Goal: Check status: Check status

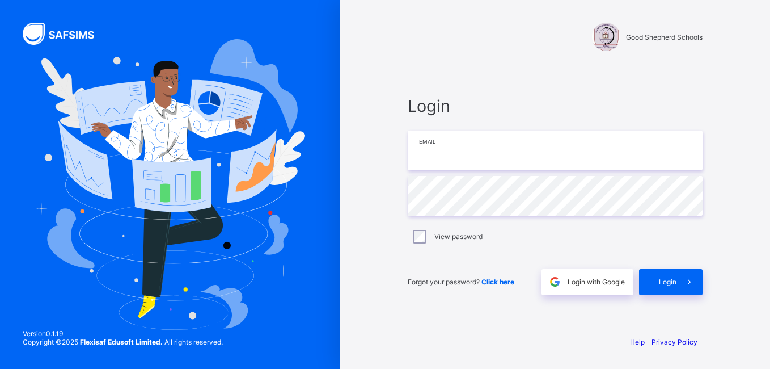
type input "**********"
click at [664, 282] on span "Login" at bounding box center [668, 281] width 18 height 9
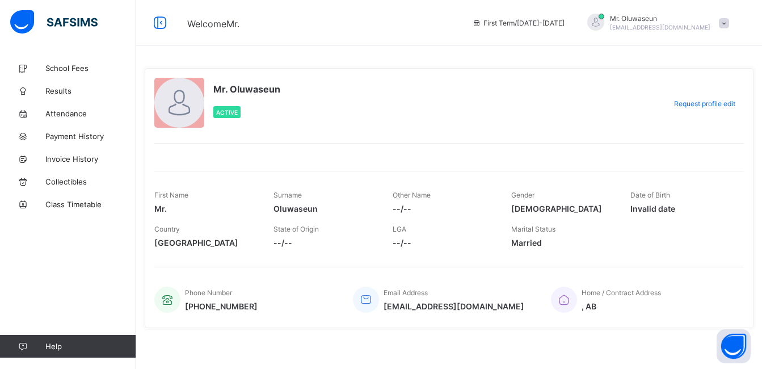
scroll to position [5, 0]
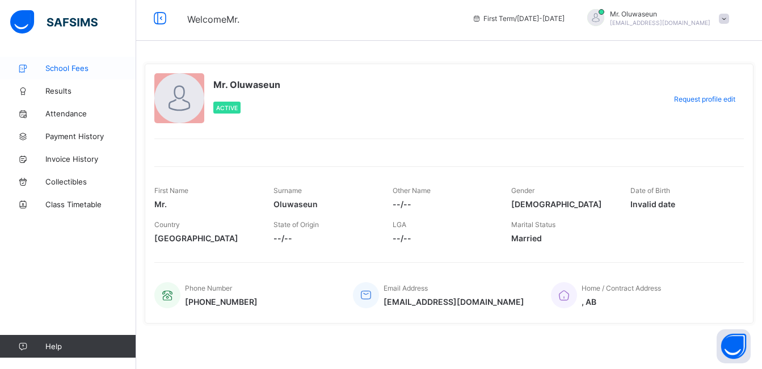
click at [58, 65] on span "School Fees" at bounding box center [90, 68] width 91 height 9
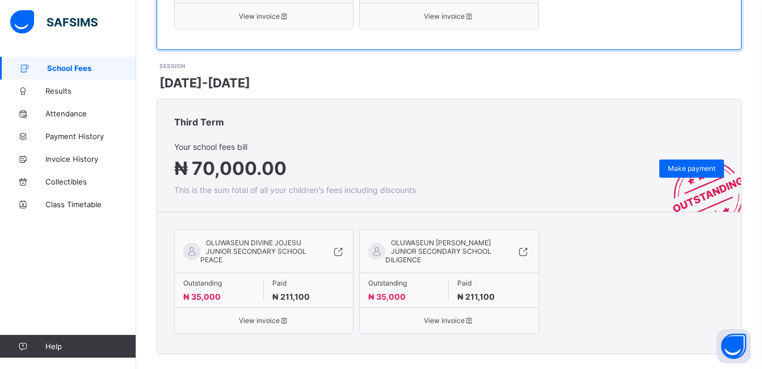
scroll to position [439, 0]
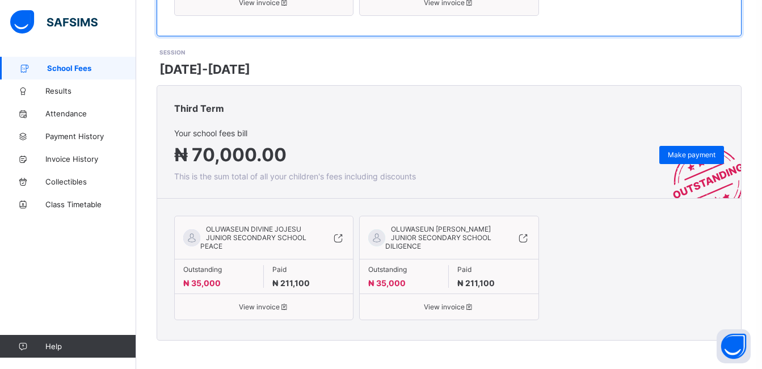
click at [260, 306] on span "View invoice" at bounding box center [263, 306] width 161 height 9
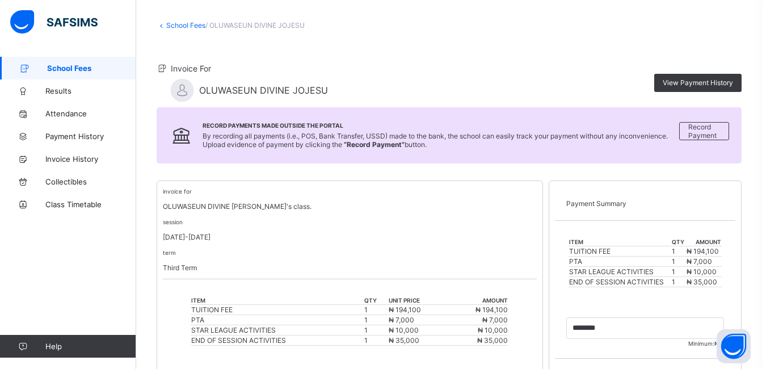
scroll to position [49, 0]
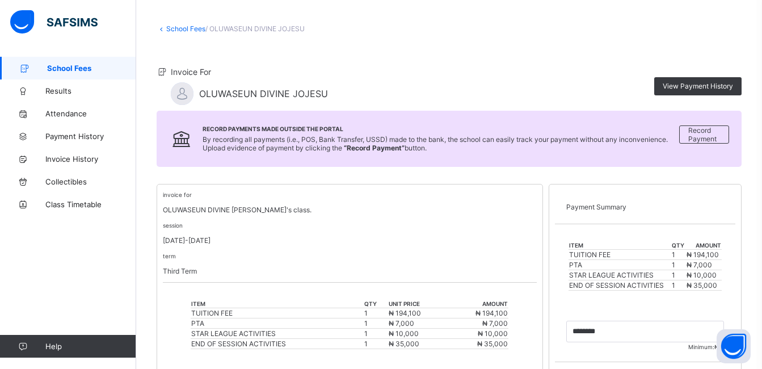
click at [68, 70] on span "School Fees" at bounding box center [91, 68] width 89 height 9
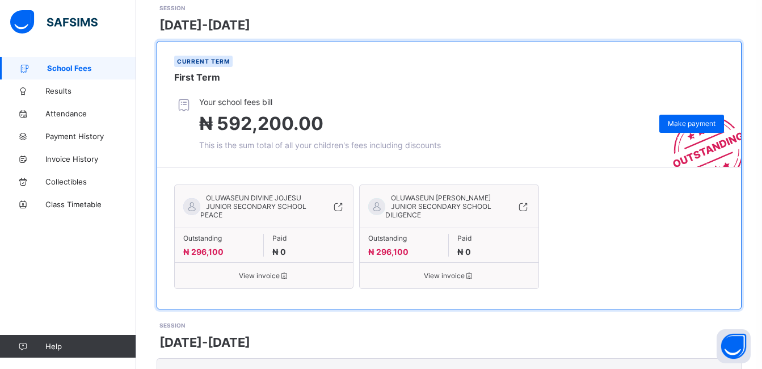
scroll to position [167, 0]
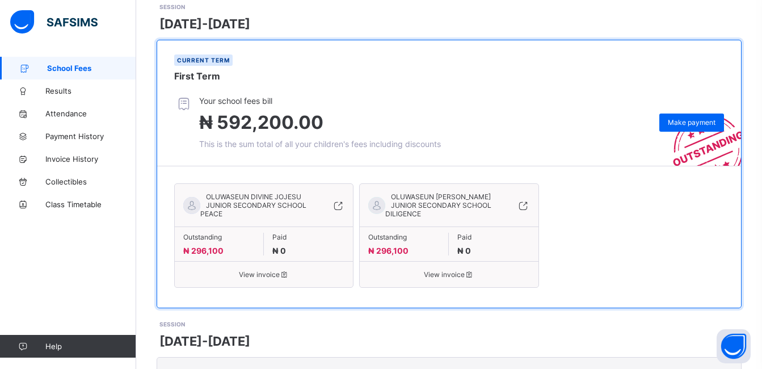
click at [252, 275] on span "View invoice" at bounding box center [263, 274] width 161 height 9
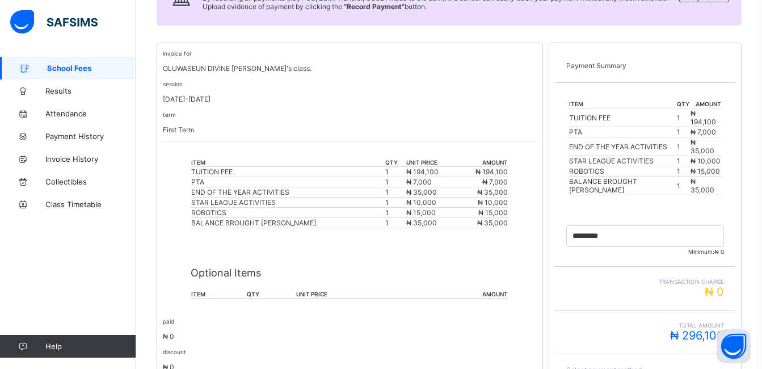
scroll to position [161, 0]
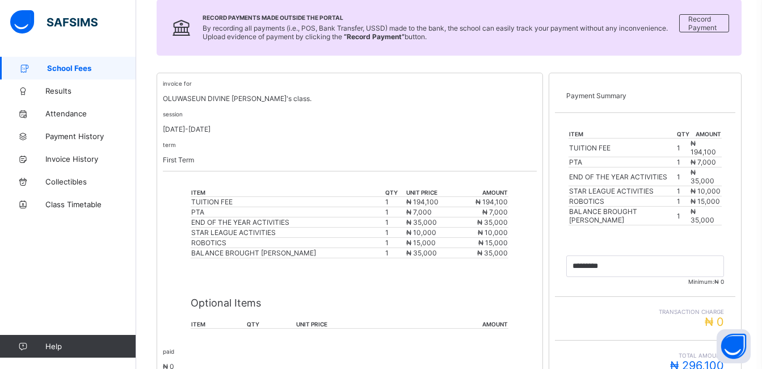
click at [56, 66] on span "School Fees" at bounding box center [91, 68] width 89 height 9
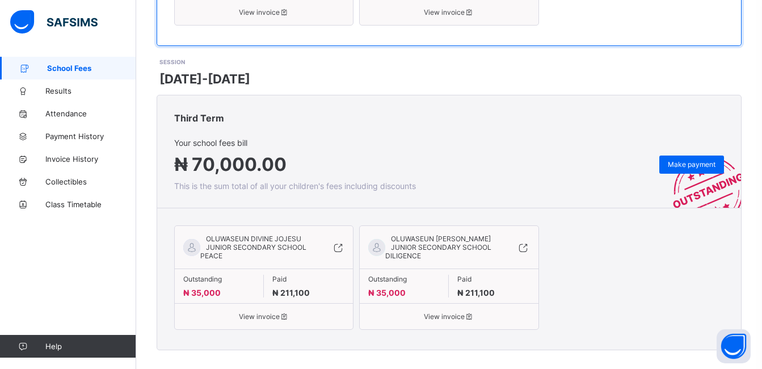
scroll to position [439, 0]
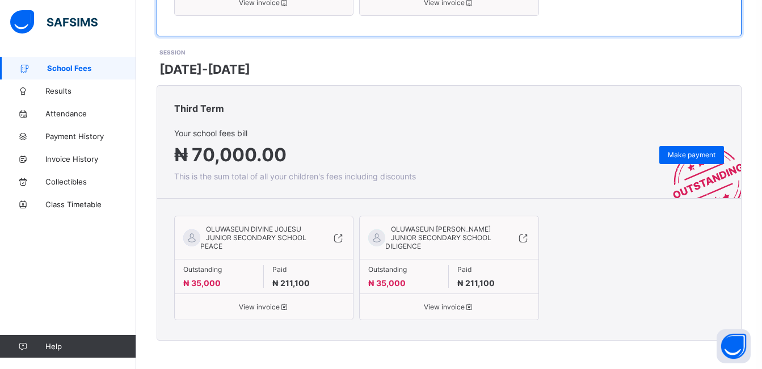
click at [247, 309] on span "View invoice" at bounding box center [263, 306] width 161 height 9
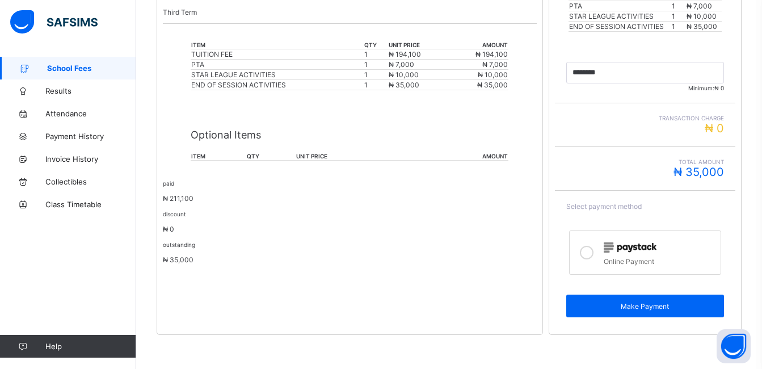
scroll to position [308, 0]
click at [247, 309] on div "invoice for OLUWASEUN DIVINE [PERSON_NAME]'s class. session [DATE]-[DATE] term …" at bounding box center [350, 130] width 386 height 410
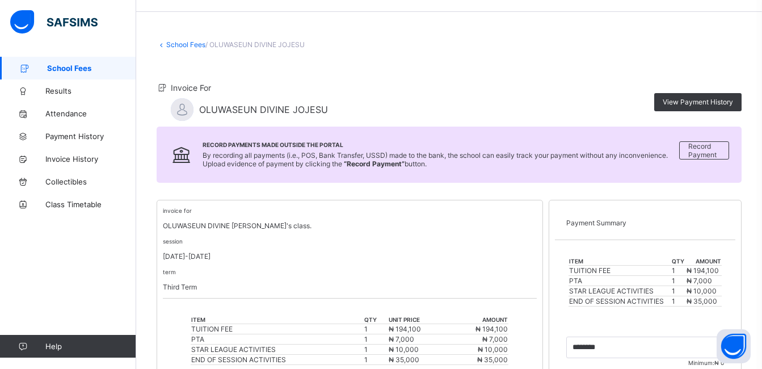
scroll to position [0, 0]
